Goal: Transaction & Acquisition: Purchase product/service

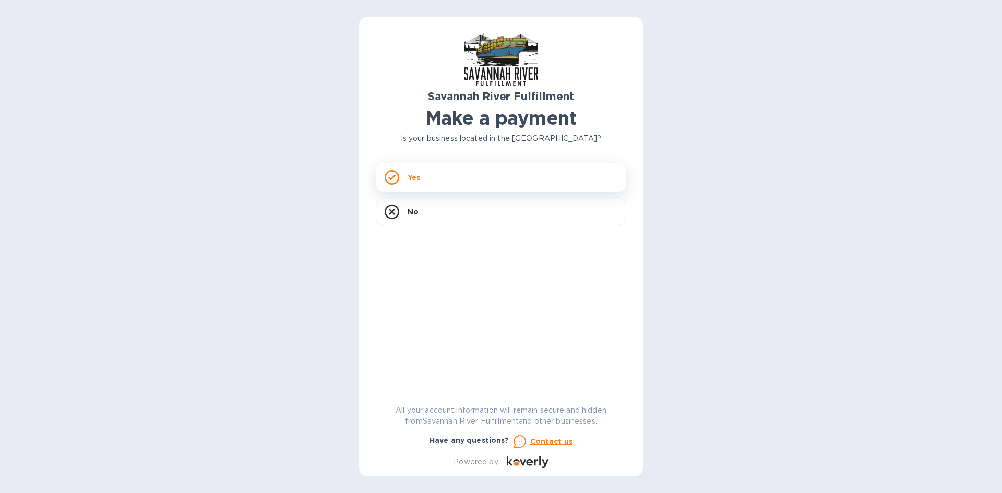
click at [467, 166] on div "Yes" at bounding box center [501, 177] width 251 height 29
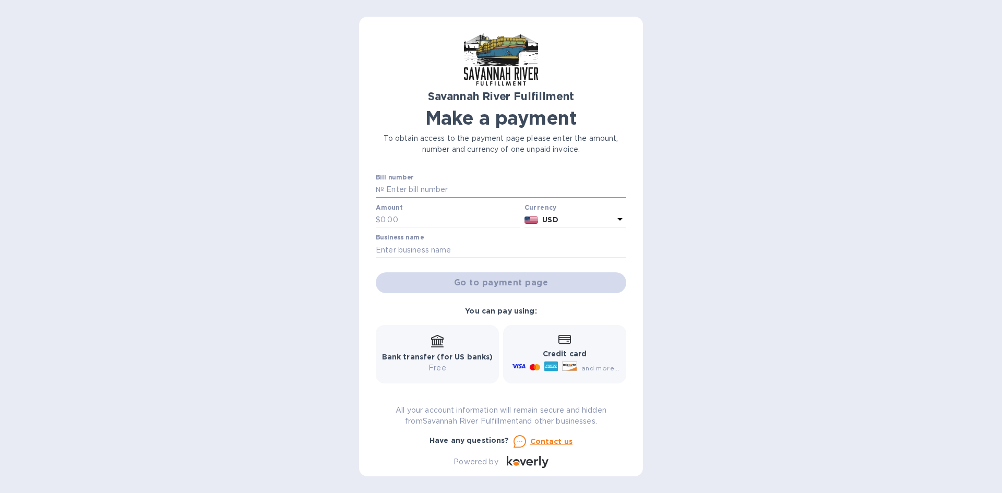
click at [452, 191] on input "text" at bounding box center [505, 190] width 242 height 16
type input "4660"
click at [388, 221] on input "text" at bounding box center [451, 220] width 140 height 16
type input "11,966.09"
click at [453, 248] on input "text" at bounding box center [501, 250] width 251 height 16
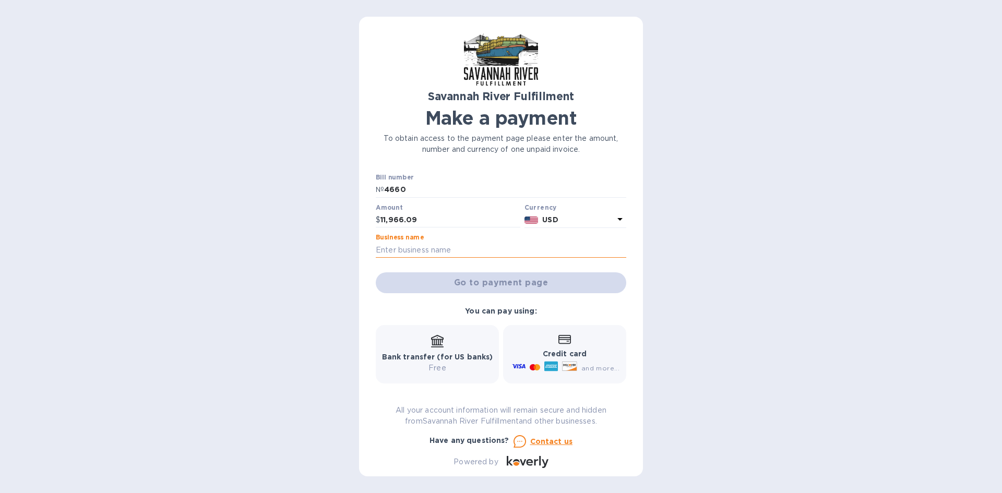
type input "PRODOH, LLC"
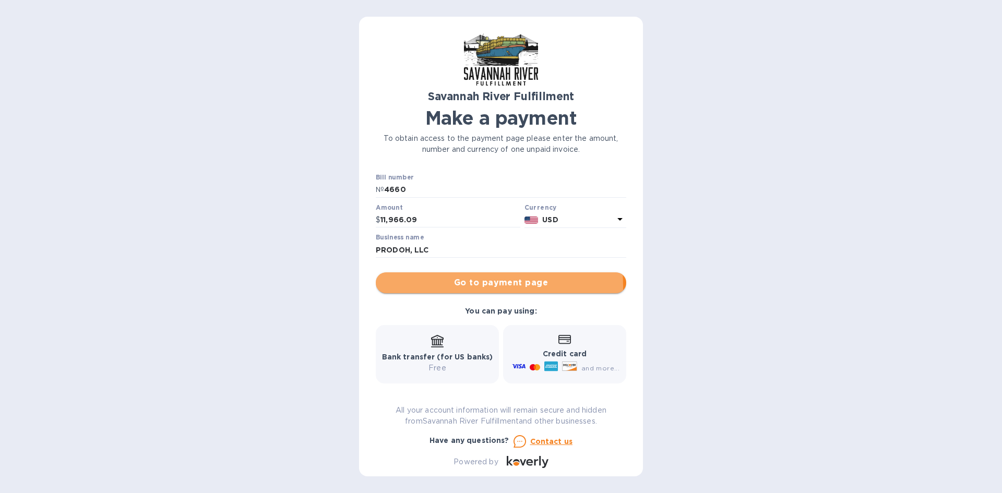
click at [471, 286] on span "Go to payment page" at bounding box center [501, 283] width 234 height 13
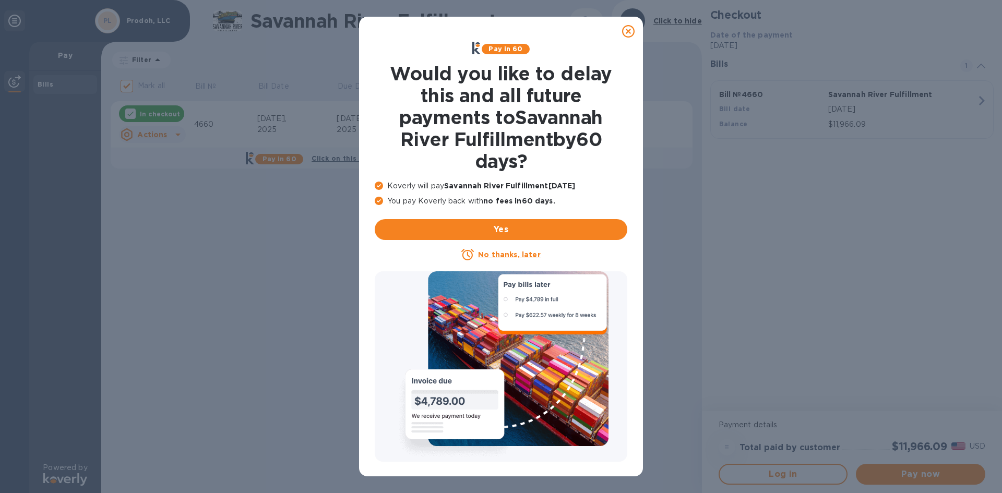
click at [521, 255] on u "No thanks, later" at bounding box center [509, 255] width 62 height 8
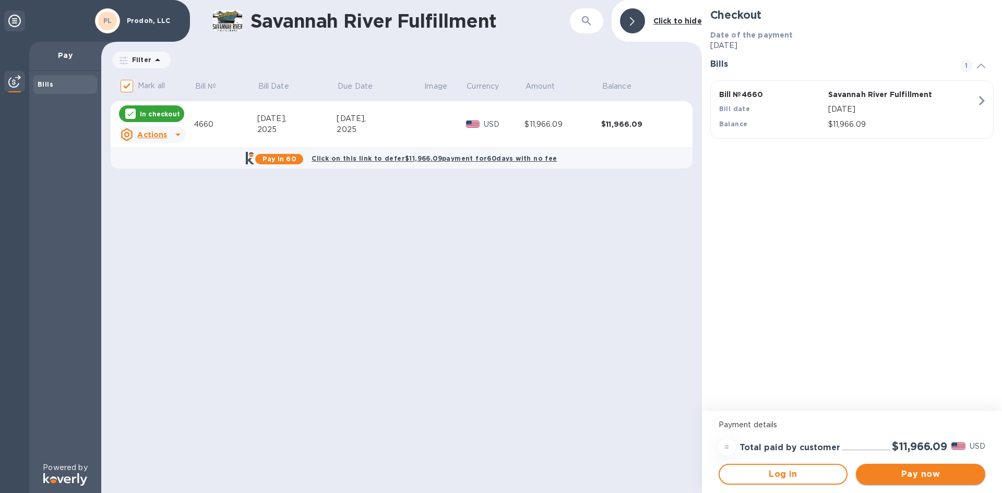
click at [896, 473] on span "Pay now" at bounding box center [921, 474] width 113 height 13
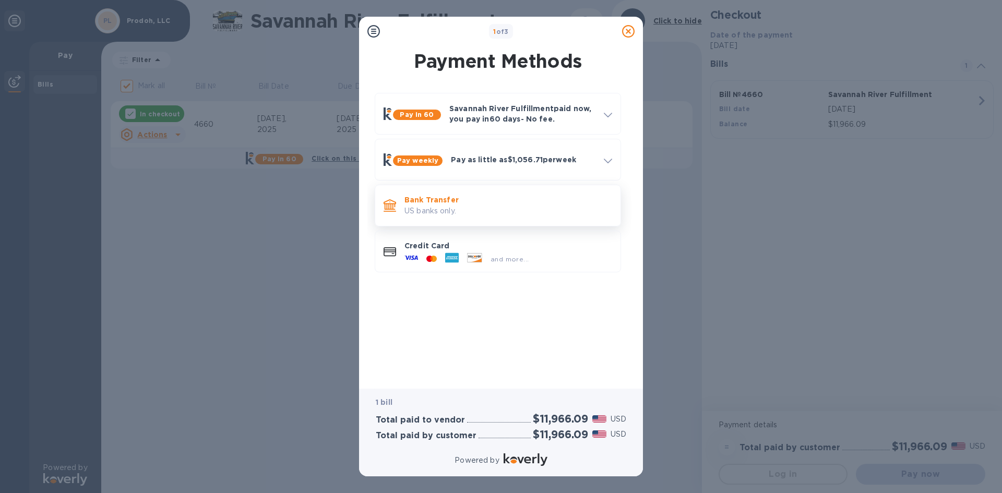
click at [480, 200] on p "Bank Transfer" at bounding box center [509, 200] width 208 height 10
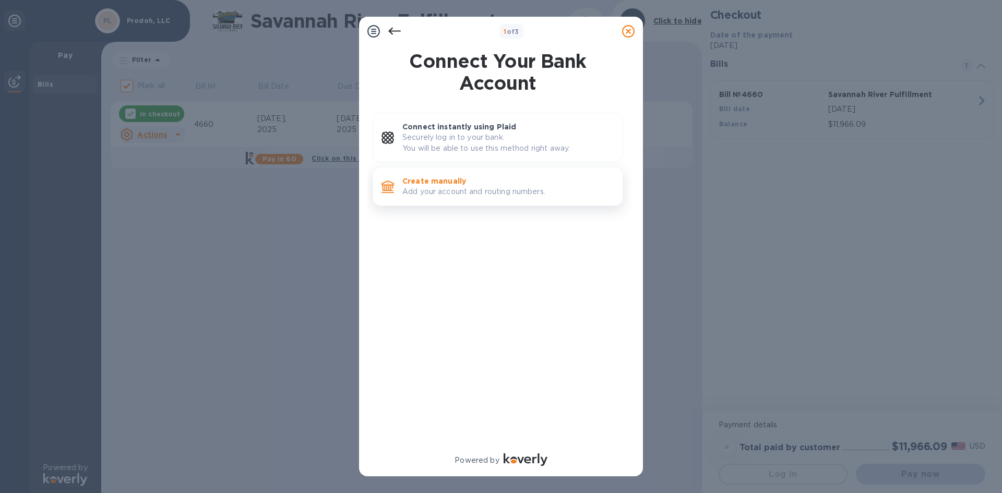
click at [504, 191] on p "Add your account and routing numbers." at bounding box center [509, 191] width 212 height 11
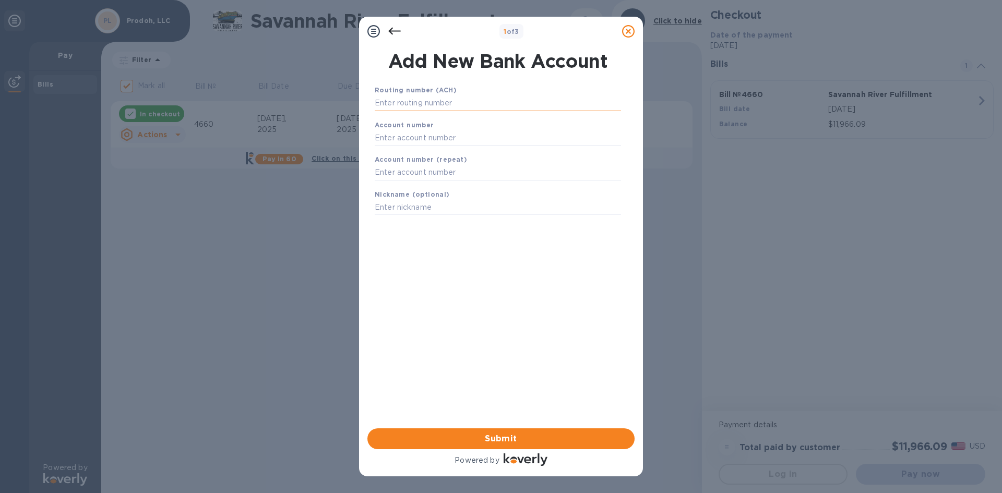
click at [516, 98] on input "text" at bounding box center [498, 104] width 246 height 16
type input "044101305"
click at [469, 150] on input "text" at bounding box center [498, 151] width 246 height 16
type input "1"
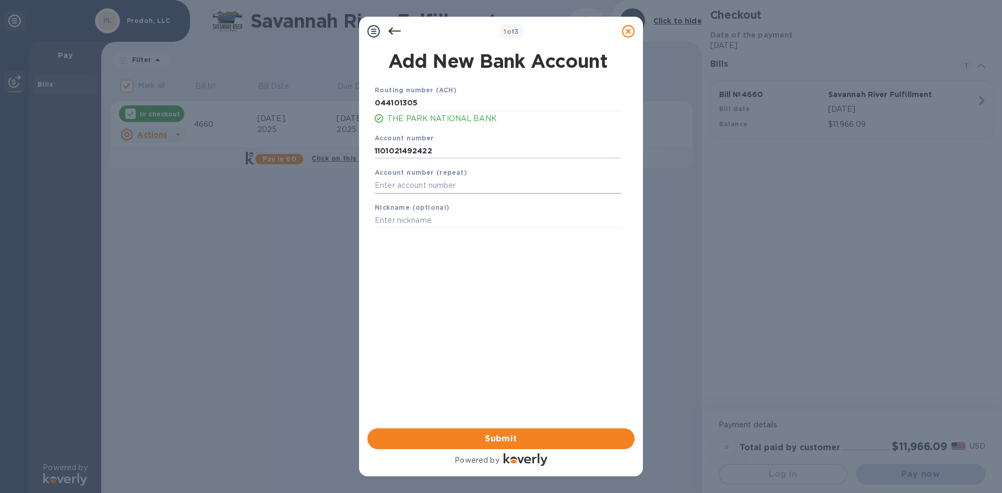
type input "1101021492422"
click at [461, 186] on input "text" at bounding box center [498, 186] width 246 height 16
type input "1101021492422"
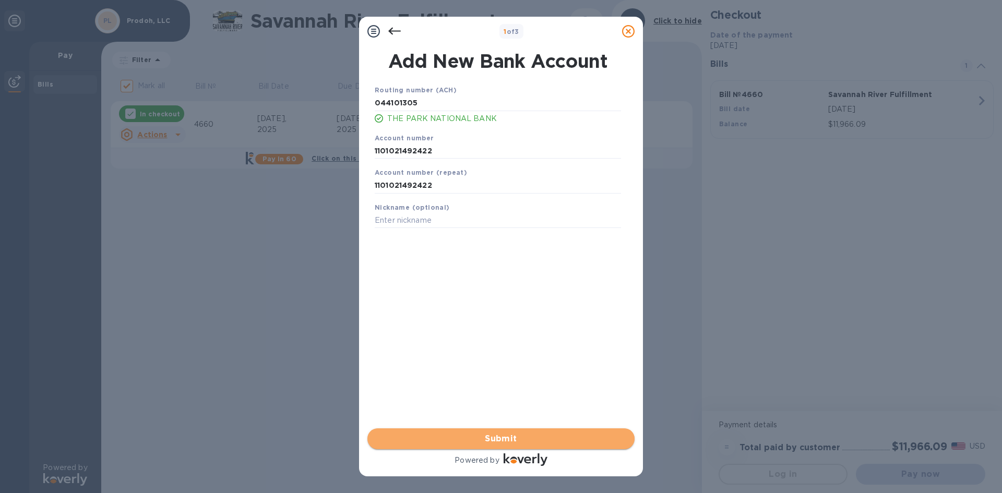
click at [460, 435] on span "Submit" at bounding box center [501, 439] width 251 height 13
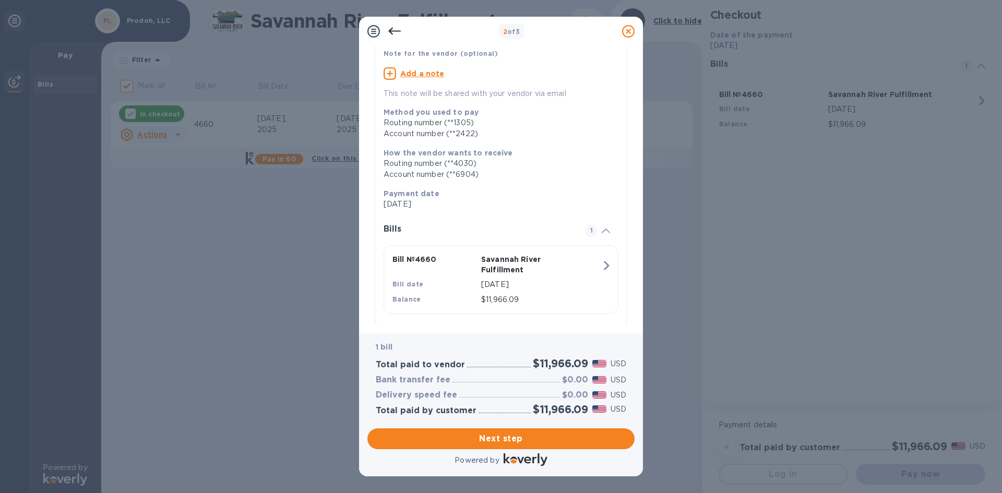
scroll to position [98, 0]
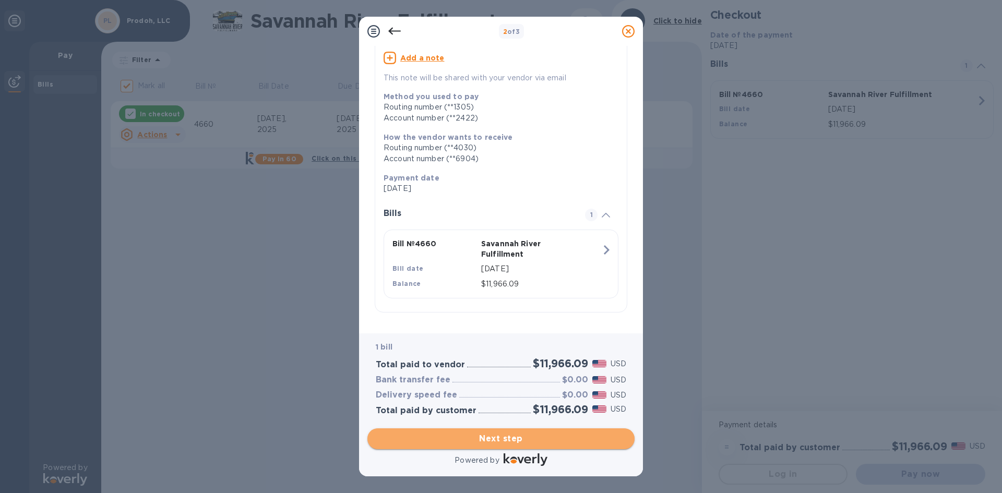
click at [506, 437] on span "Next step" at bounding box center [501, 439] width 251 height 13
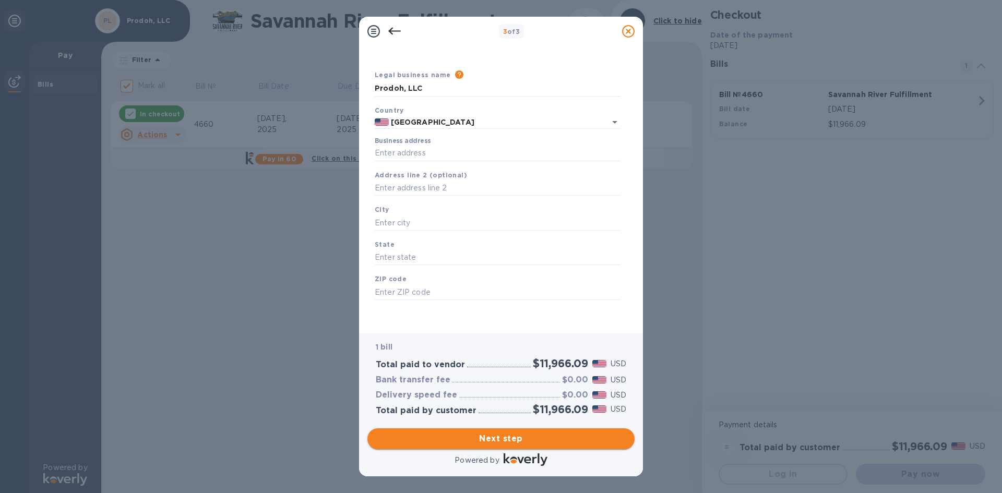
click at [496, 444] on span "Next step" at bounding box center [501, 439] width 251 height 13
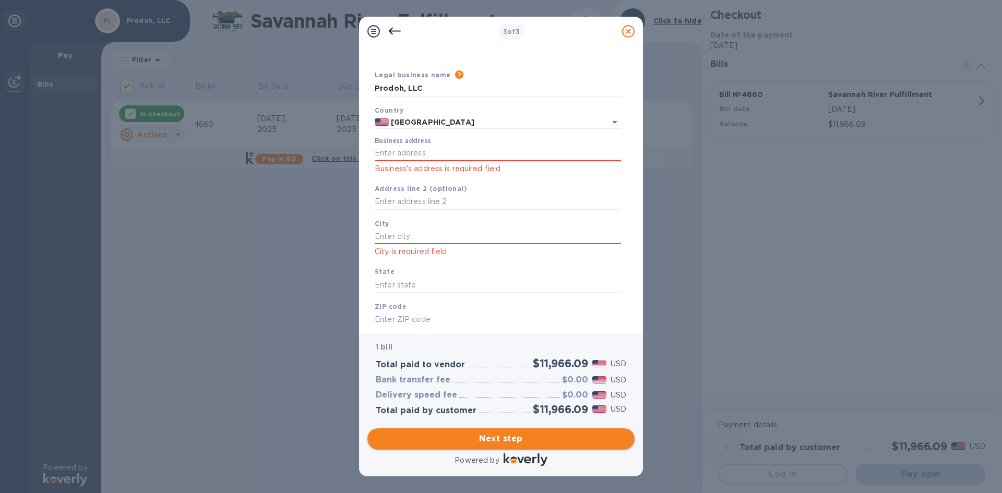
scroll to position [58, 0]
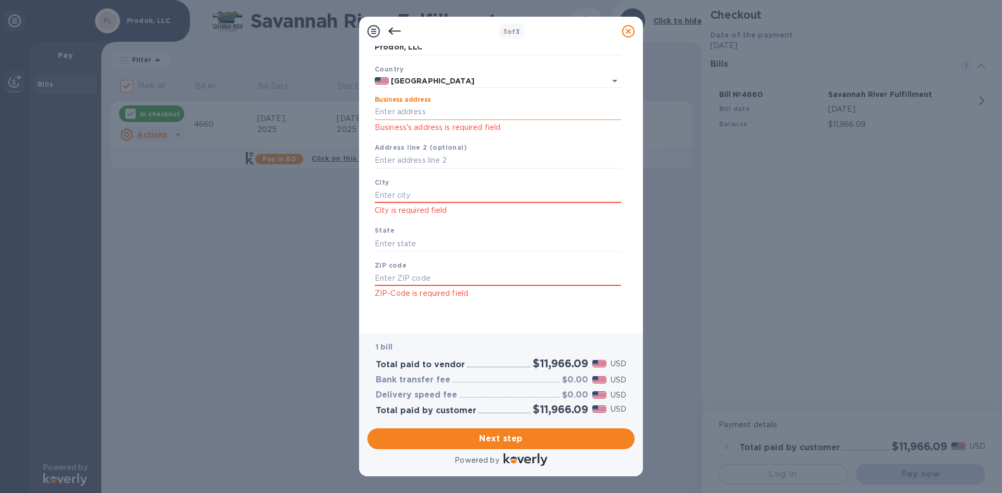
click at [424, 110] on input "Business address" at bounding box center [498, 112] width 246 height 16
type input "[STREET_ADDRESS]"
click at [439, 158] on input "text" at bounding box center [498, 161] width 246 height 16
type input "Suite 102"
click at [422, 192] on input "text" at bounding box center [498, 195] width 246 height 16
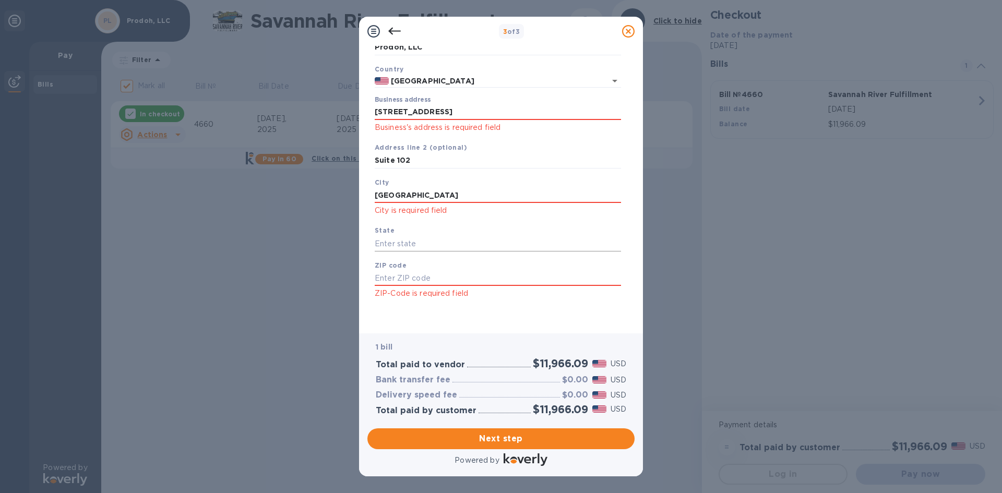
type input "[GEOGRAPHIC_DATA]"
click at [439, 246] on input "text" at bounding box center [498, 244] width 246 height 16
type input "SC"
click at [433, 270] on div "ZIP code ZIP-Code is required field" at bounding box center [498, 280] width 255 height 49
click at [434, 277] on input "text" at bounding box center [498, 279] width 246 height 16
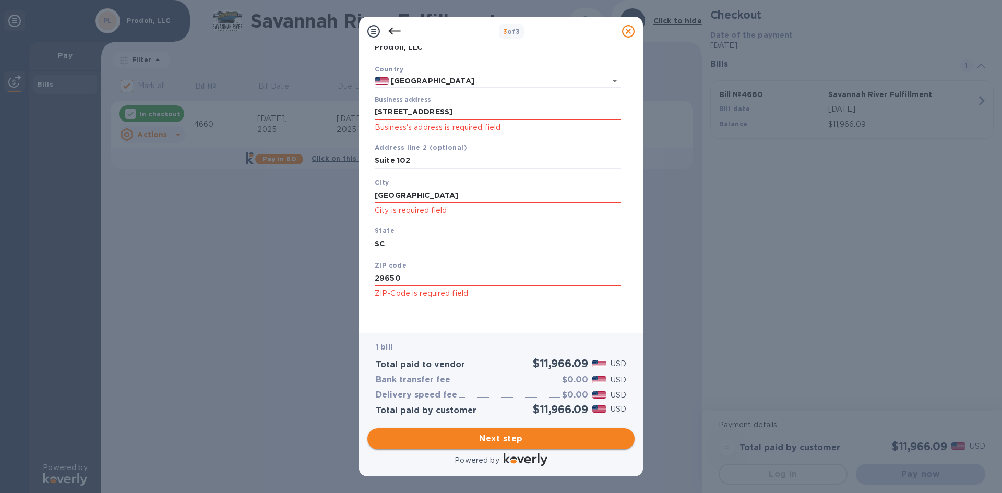
type input "29650"
click at [501, 433] on span "Next step" at bounding box center [501, 439] width 251 height 13
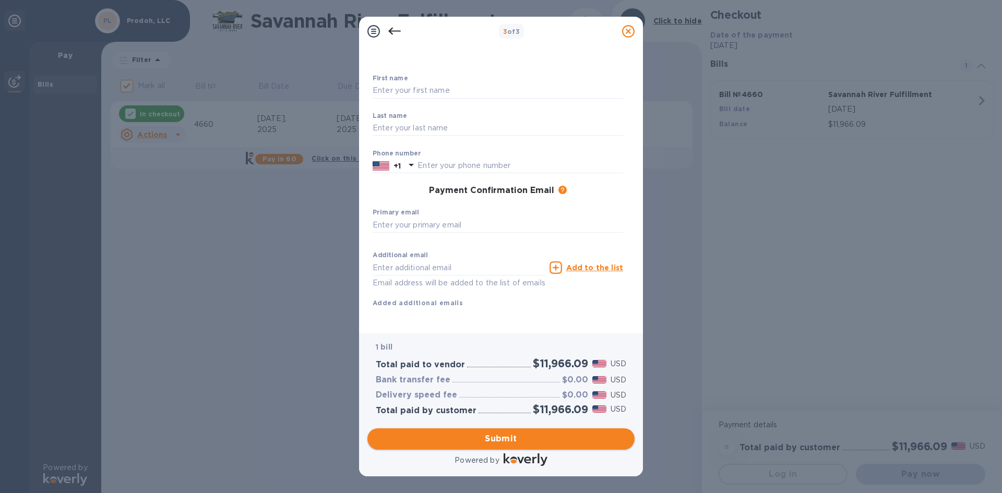
scroll to position [50, 0]
click at [435, 83] on input "text" at bounding box center [498, 91] width 251 height 16
type input "[PERSON_NAME]"
type input "Rodwell"
type input "8648841375"
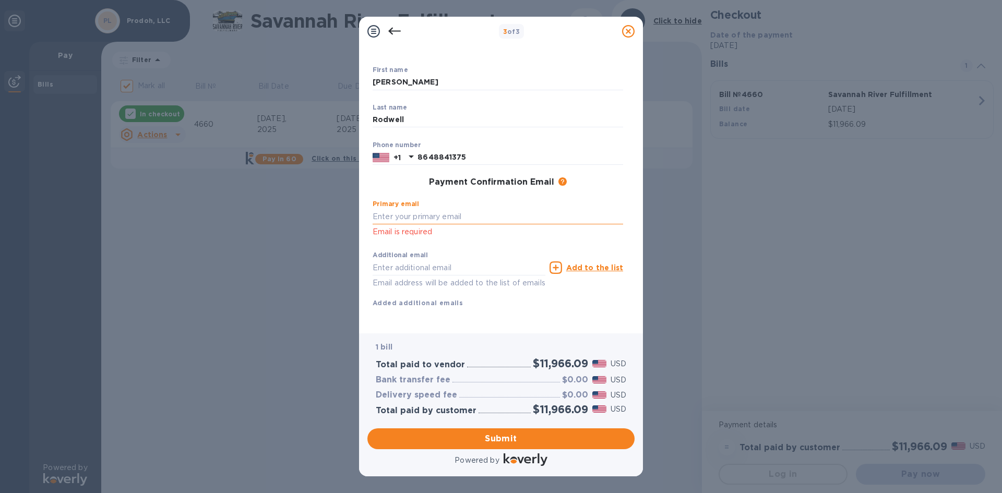
click at [447, 211] on input "text" at bounding box center [498, 217] width 251 height 16
type input "[PERSON_NAME][EMAIL_ADDRESS][PERSON_NAME][DOMAIN_NAME]"
click at [507, 440] on span "Submit" at bounding box center [501, 439] width 251 height 13
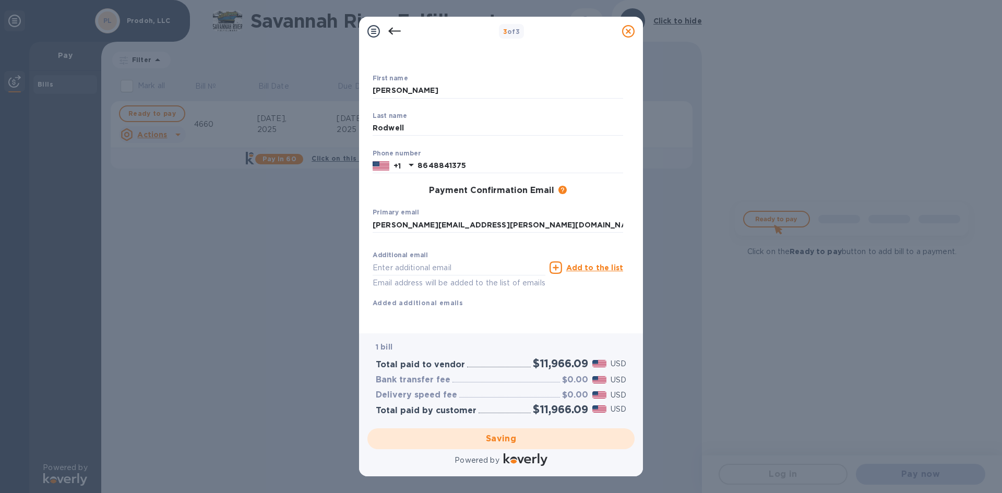
checkbox input "false"
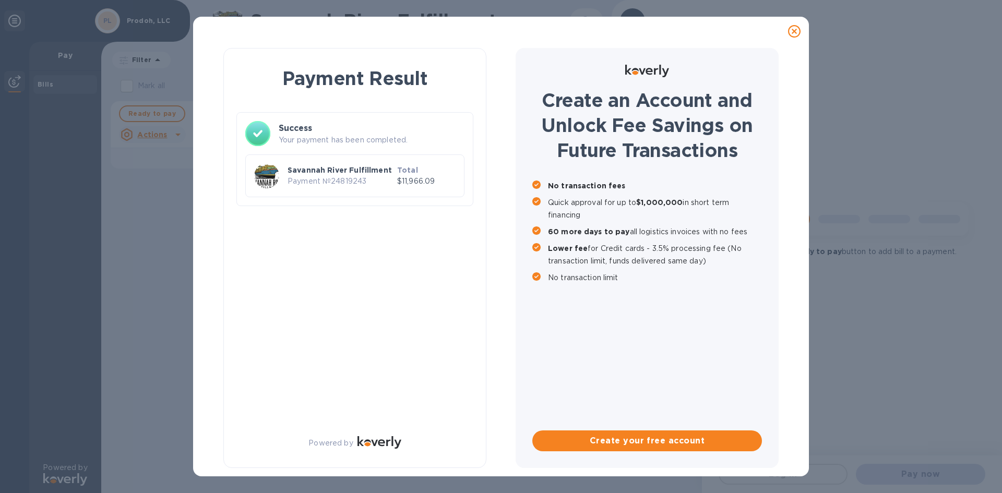
scroll to position [0, 0]
